Goal: Transaction & Acquisition: Purchase product/service

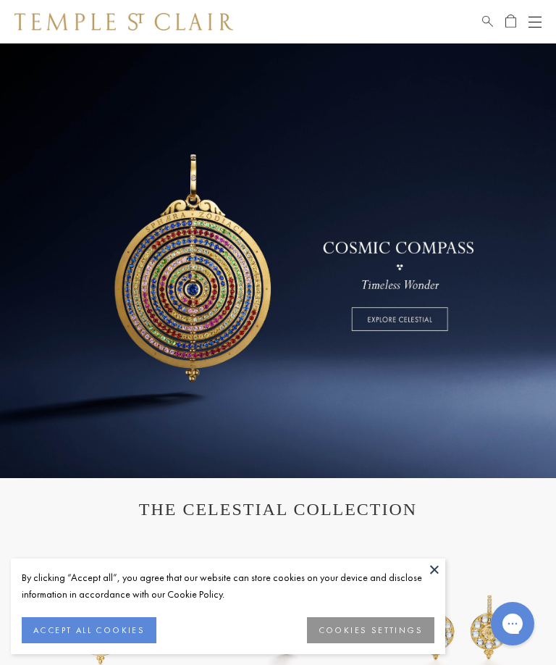
click at [537, 19] on button "Open navigation" at bounding box center [535, 21] width 13 height 17
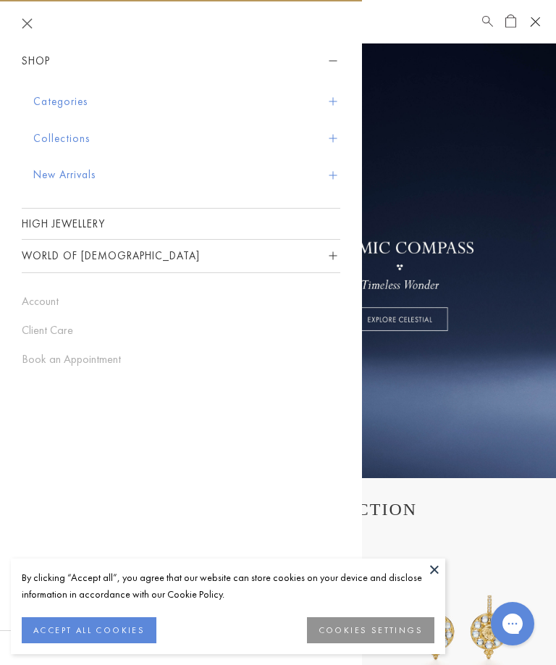
click at [332, 103] on span "Sidebar navigation" at bounding box center [333, 102] width 8 height 8
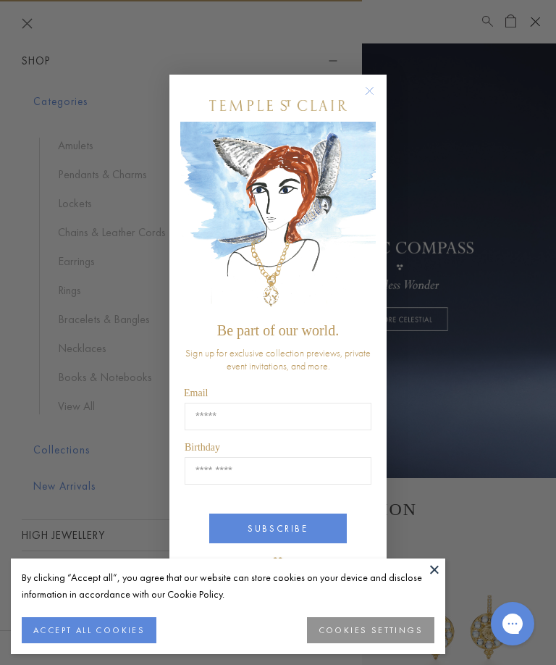
click at [70, 268] on div "Close dialog Be part of our world. Sign up for exclusive collection previews, p…" at bounding box center [278, 332] width 556 height 665
click at [372, 93] on circle "Close dialog" at bounding box center [369, 91] width 17 height 17
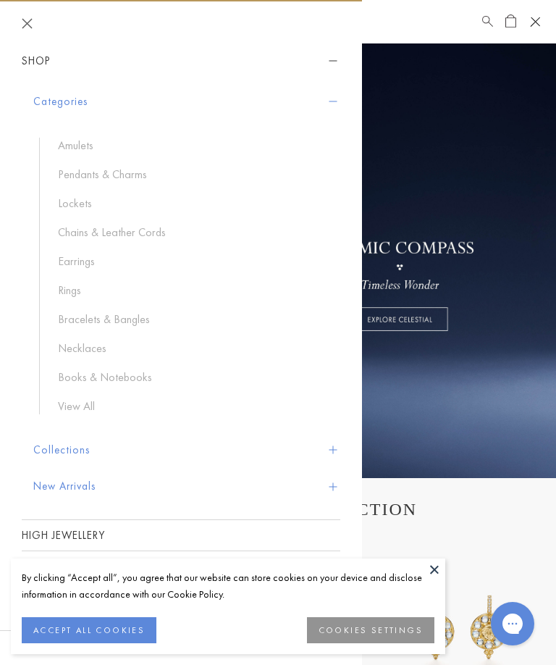
click at [68, 261] on link "Earrings" at bounding box center [192, 261] width 268 height 16
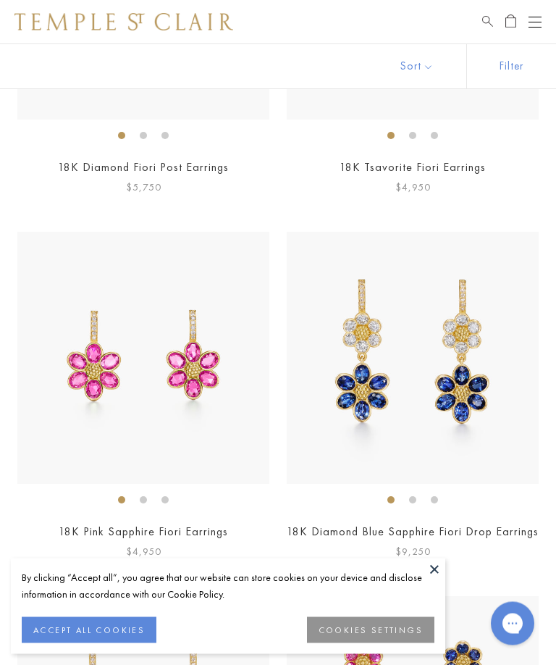
scroll to position [4727, 0]
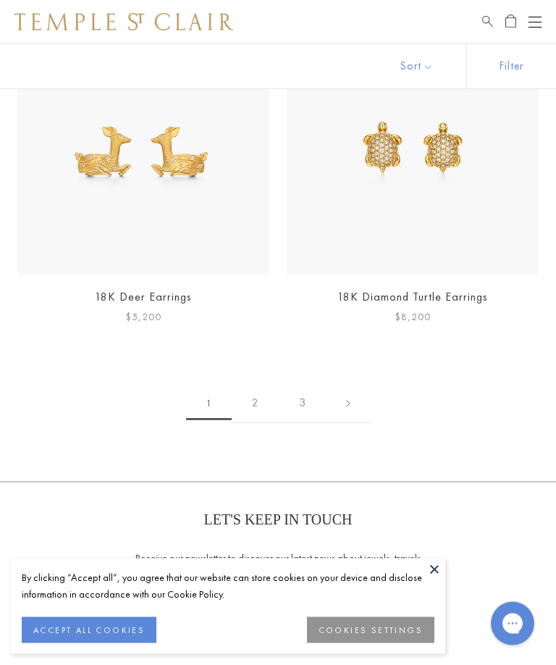
scroll to position [9315, 0]
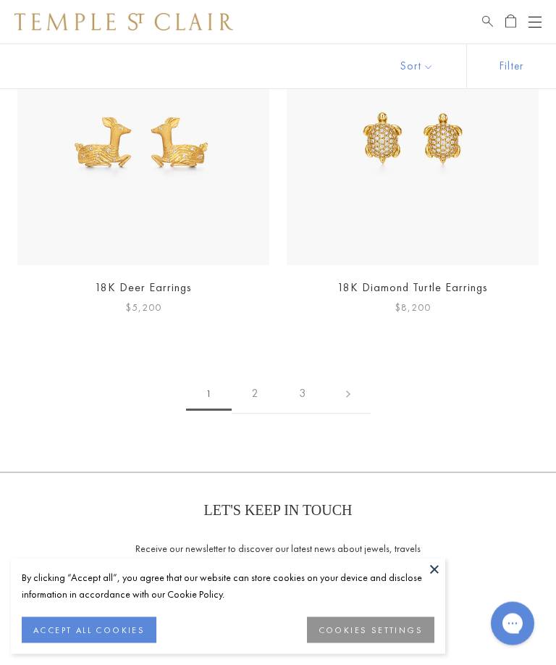
click at [262, 374] on link "2" at bounding box center [255, 394] width 47 height 40
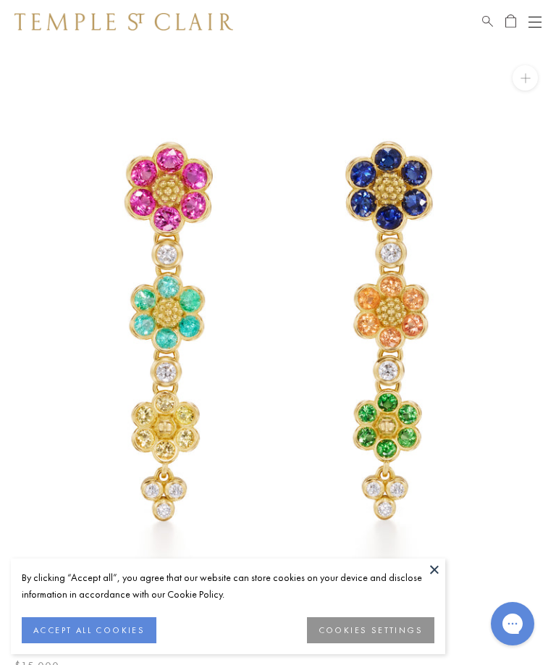
click at [442, 563] on button at bounding box center [435, 569] width 22 height 22
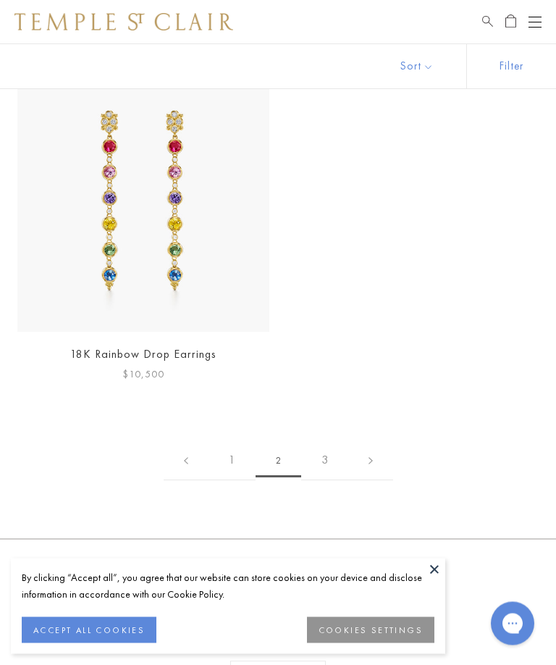
scroll to position [8910, 0]
click at [327, 441] on link "3" at bounding box center [324, 460] width 47 height 40
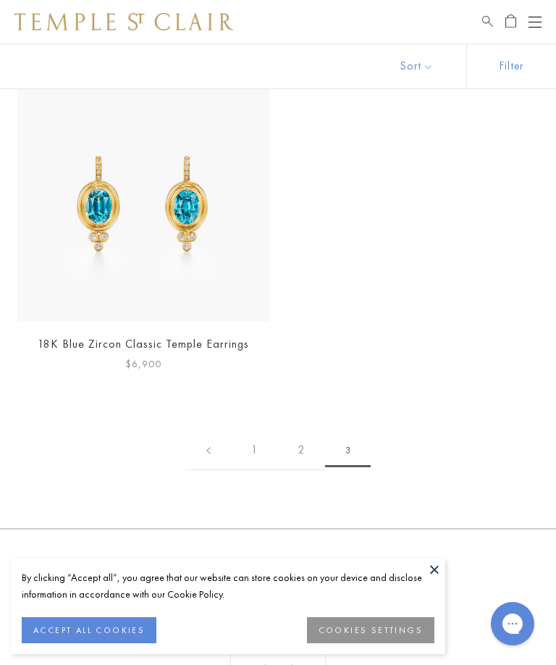
scroll to position [518, 0]
